Goal: Navigation & Orientation: Find specific page/section

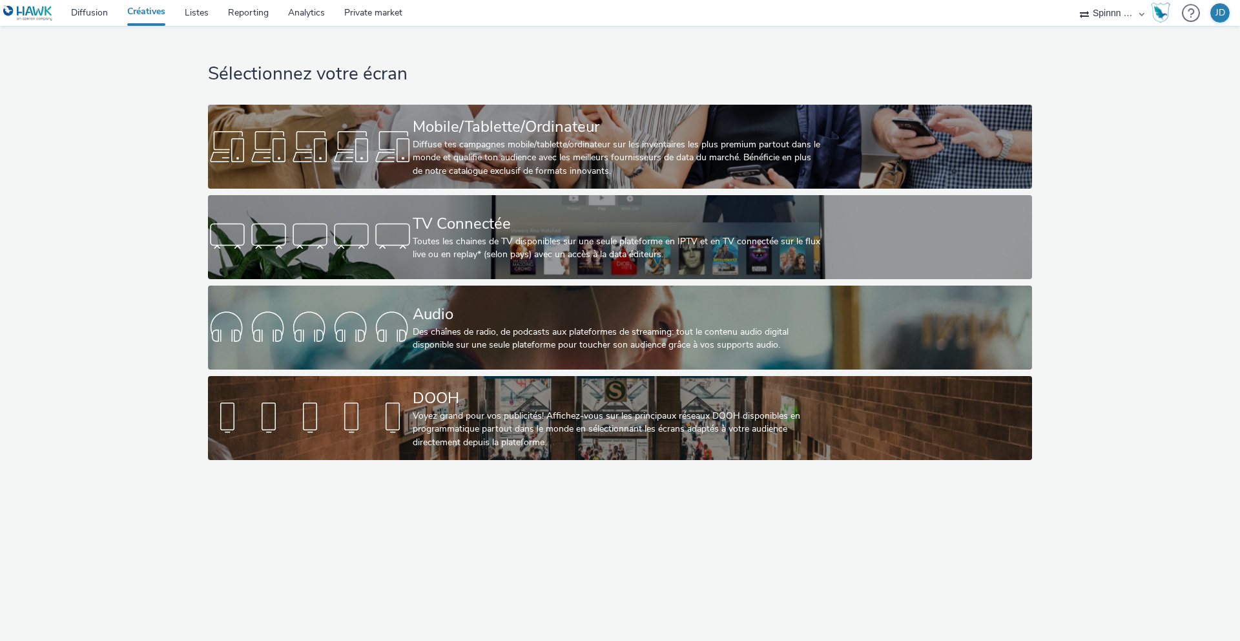
click at [1133, 17] on select "DECATHLON CH Spinnn France" at bounding box center [1113, 13] width 78 height 26
select select "440da4fd-3060-4a41-ba81-8784f925740e"
click at [1074, 0] on select "DECATHLON CH Spinnn France" at bounding box center [1113, 13] width 78 height 26
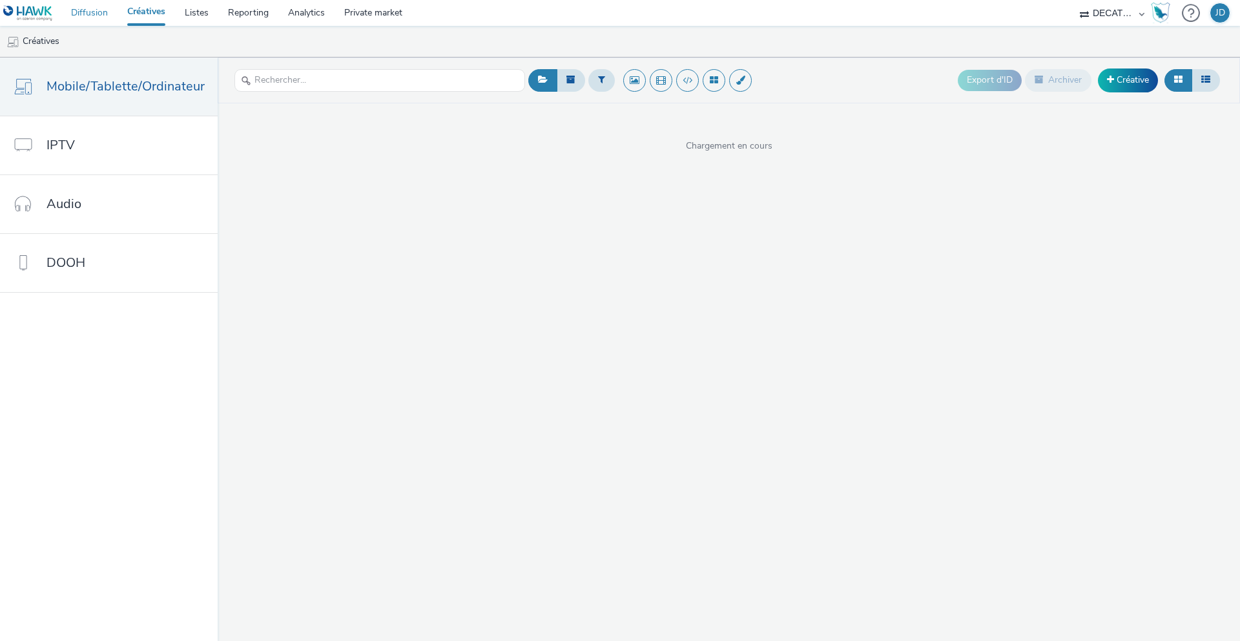
click at [89, 8] on link "Diffusion" at bounding box center [89, 13] width 56 height 26
